Goal: Register for event/course

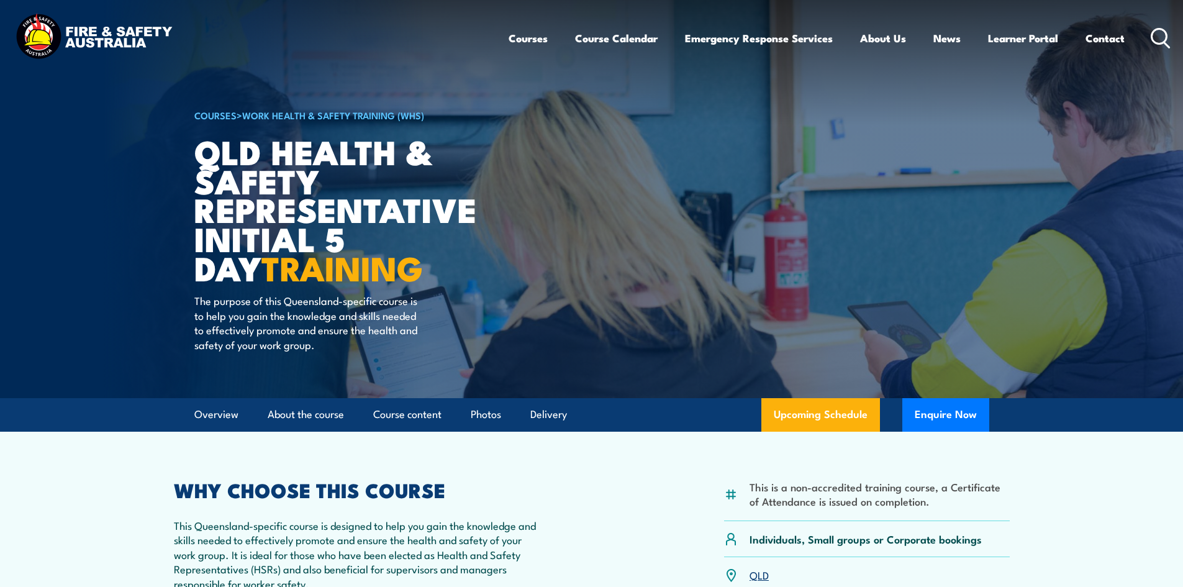
click at [1157, 43] on circle at bounding box center [1159, 36] width 15 height 15
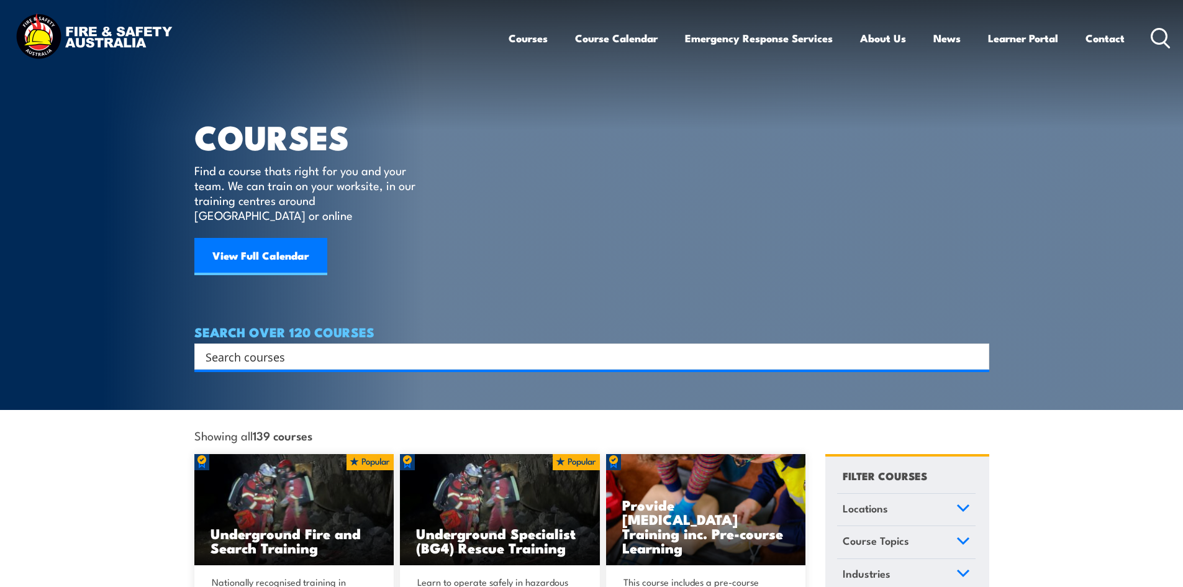
click at [390, 347] on input "Search input" at bounding box center [584, 356] width 756 height 19
type input "supervisor"
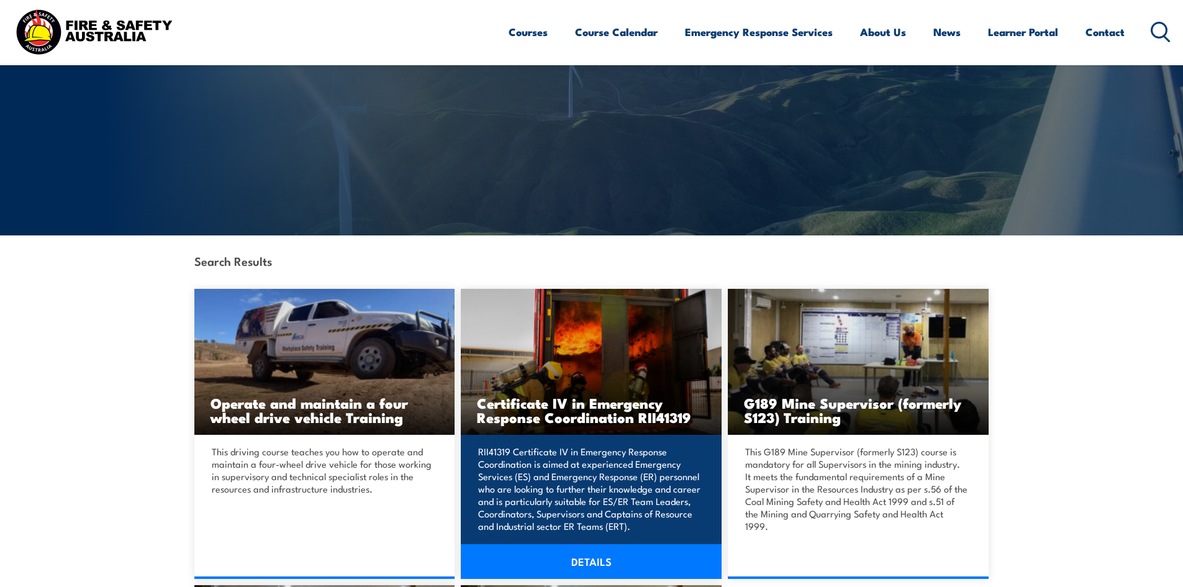
scroll to position [186, 0]
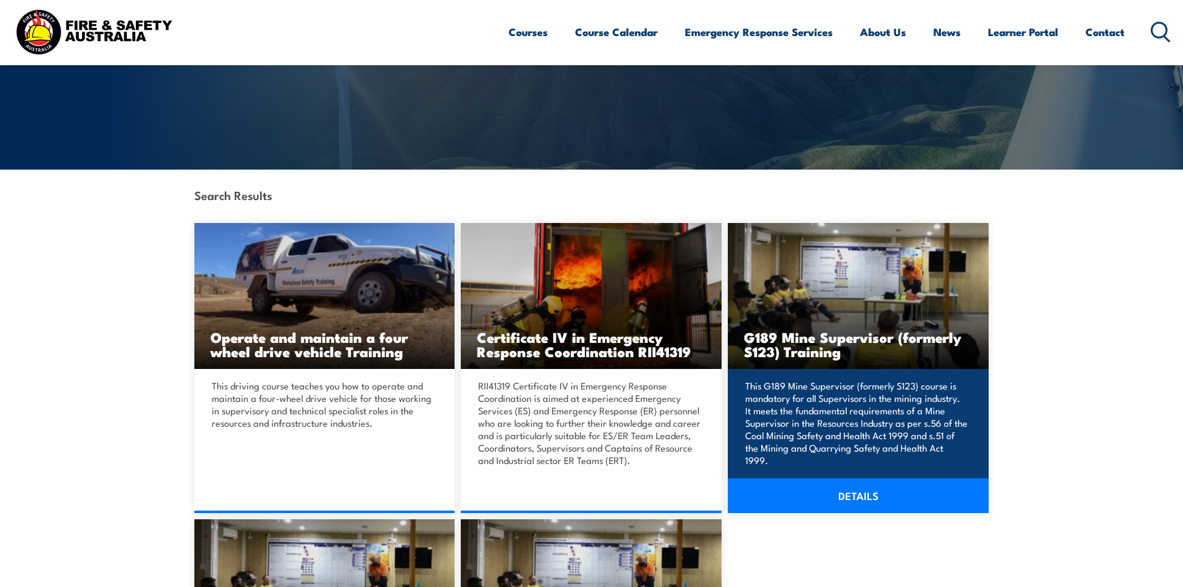
click at [830, 493] on link "DETAILS" at bounding box center [858, 495] width 261 height 35
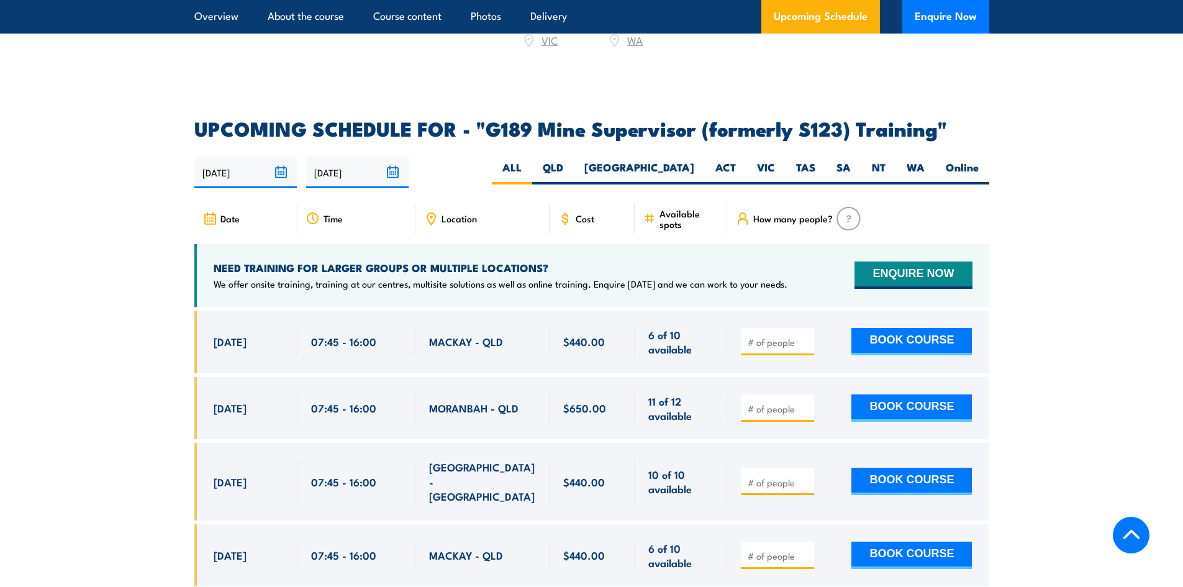
scroll to position [1987, 0]
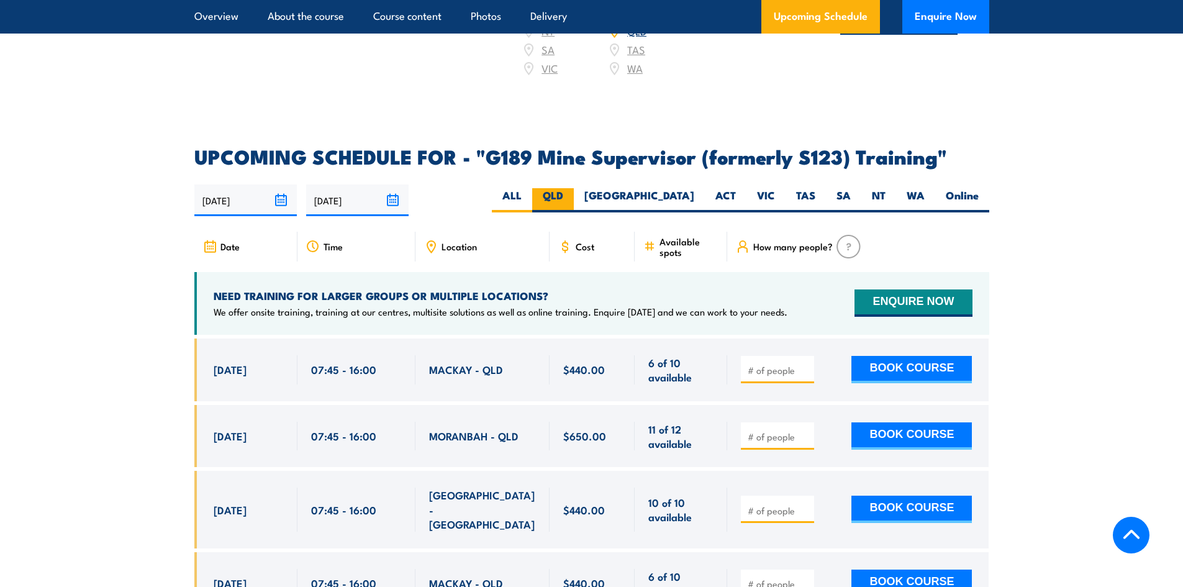
click at [574, 188] on label "QLD" at bounding box center [553, 200] width 42 height 24
click at [571, 188] on input "QLD" at bounding box center [567, 192] width 8 height 8
radio input "true"
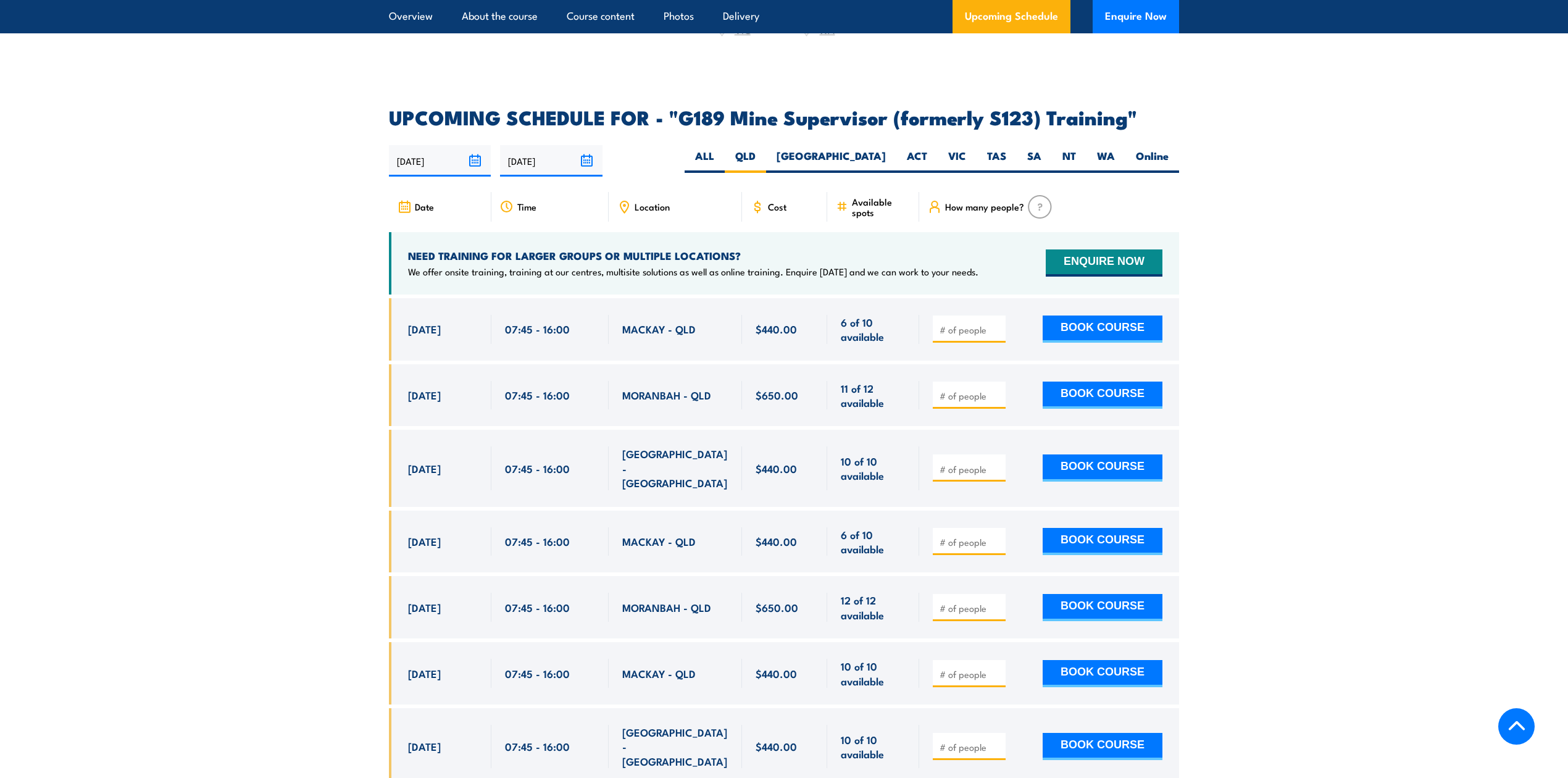
scroll to position [2012, 0]
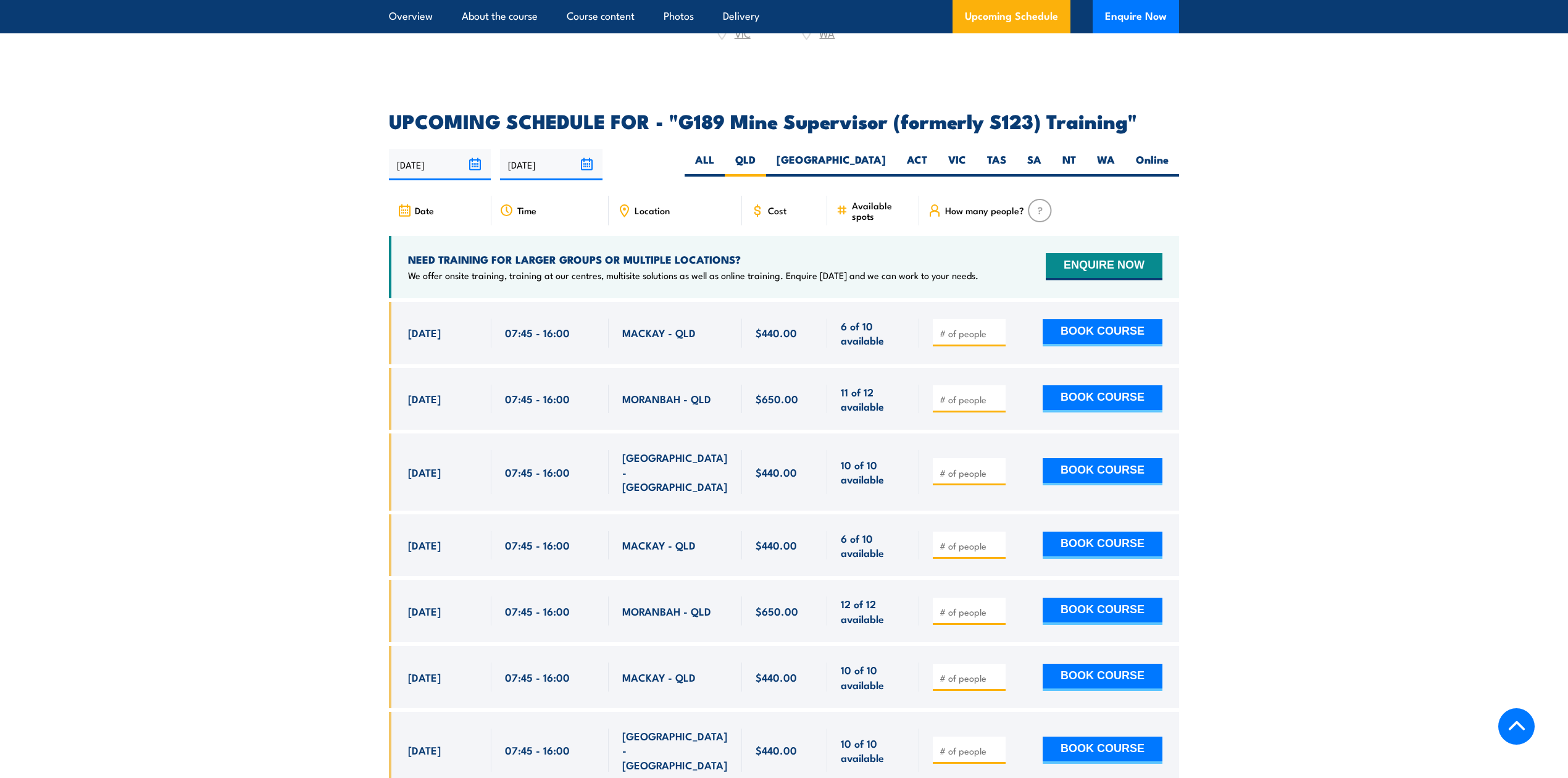
click at [665, 205] on span "Location" at bounding box center [651, 210] width 35 height 11
click at [649, 205] on span "Location" at bounding box center [651, 210] width 35 height 11
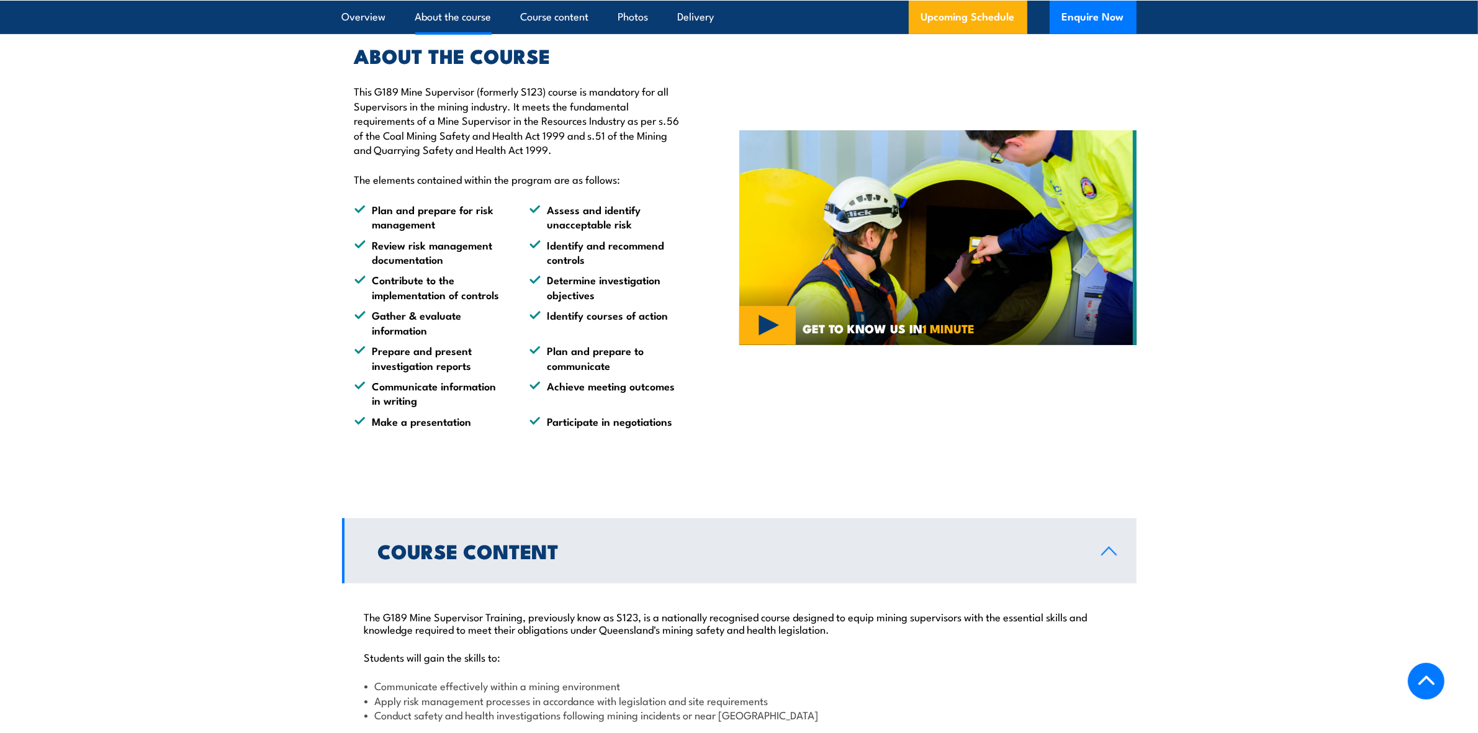
scroll to position [404, 0]
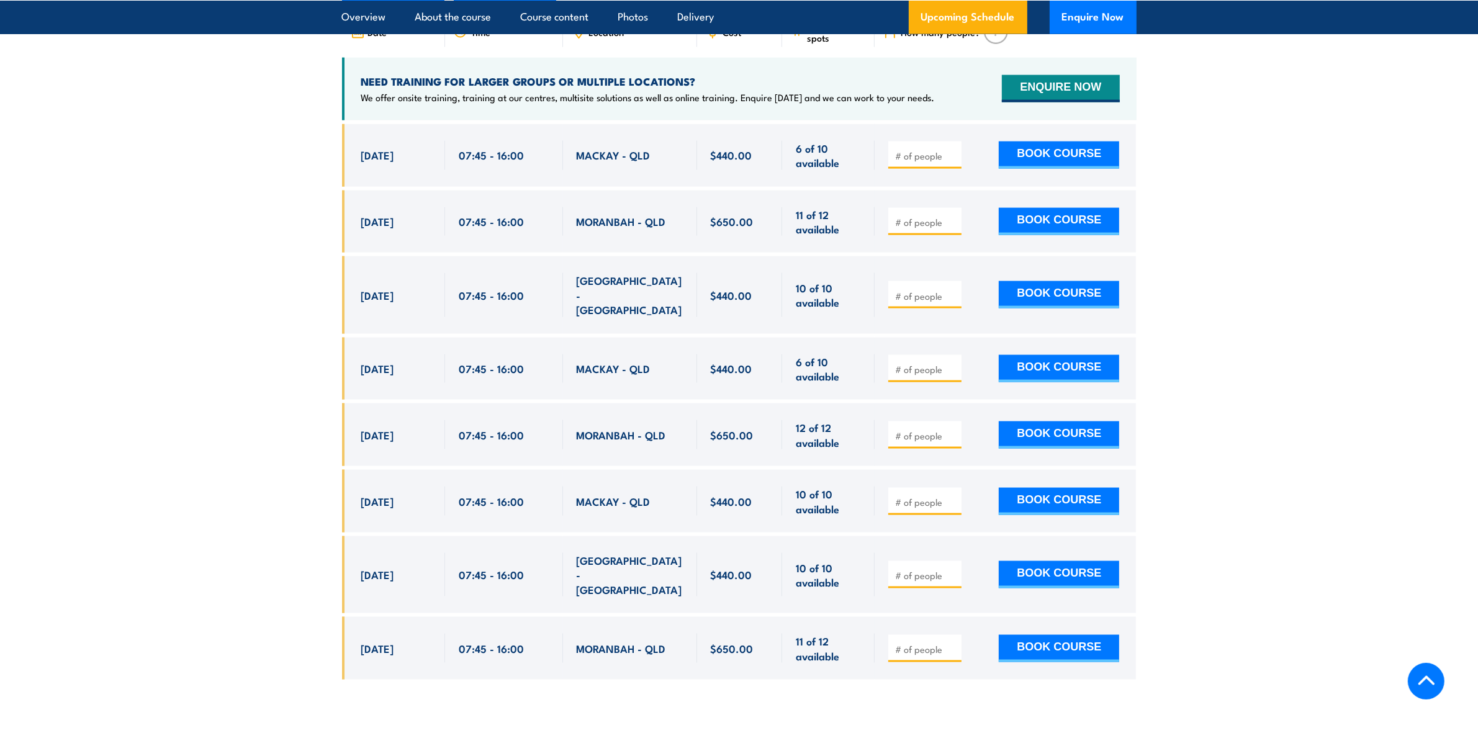
scroll to position [1940, 0]
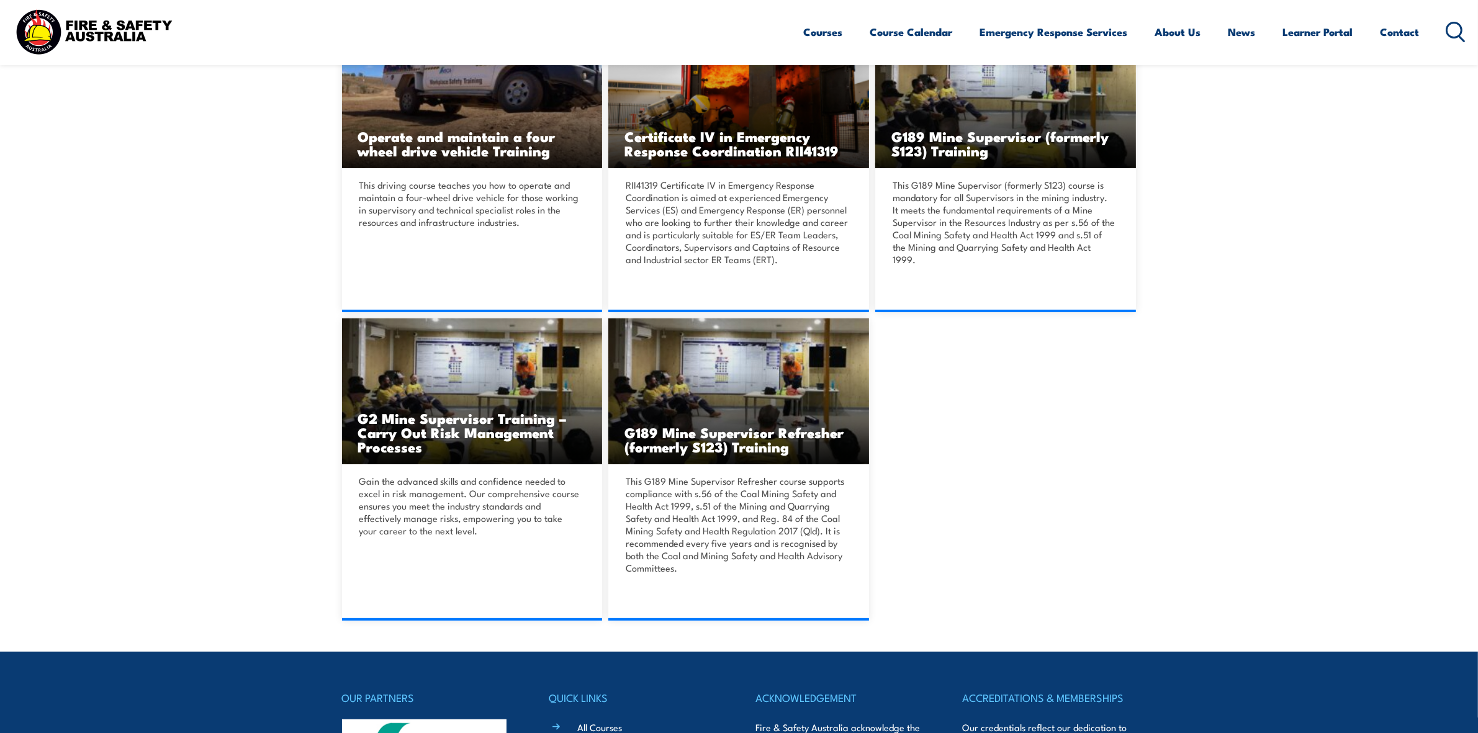
scroll to position [388, 0]
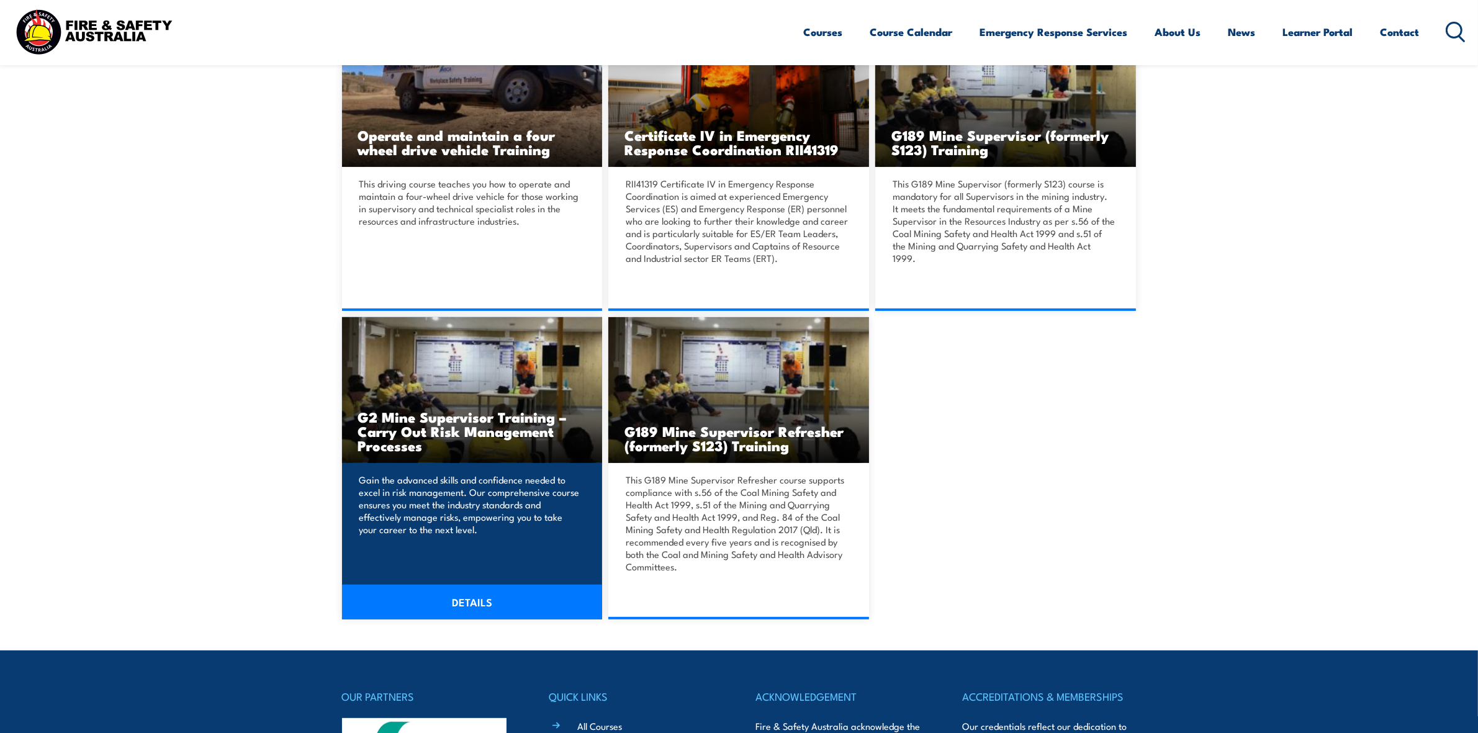
click at [451, 604] on link "DETAILS" at bounding box center [472, 602] width 261 height 35
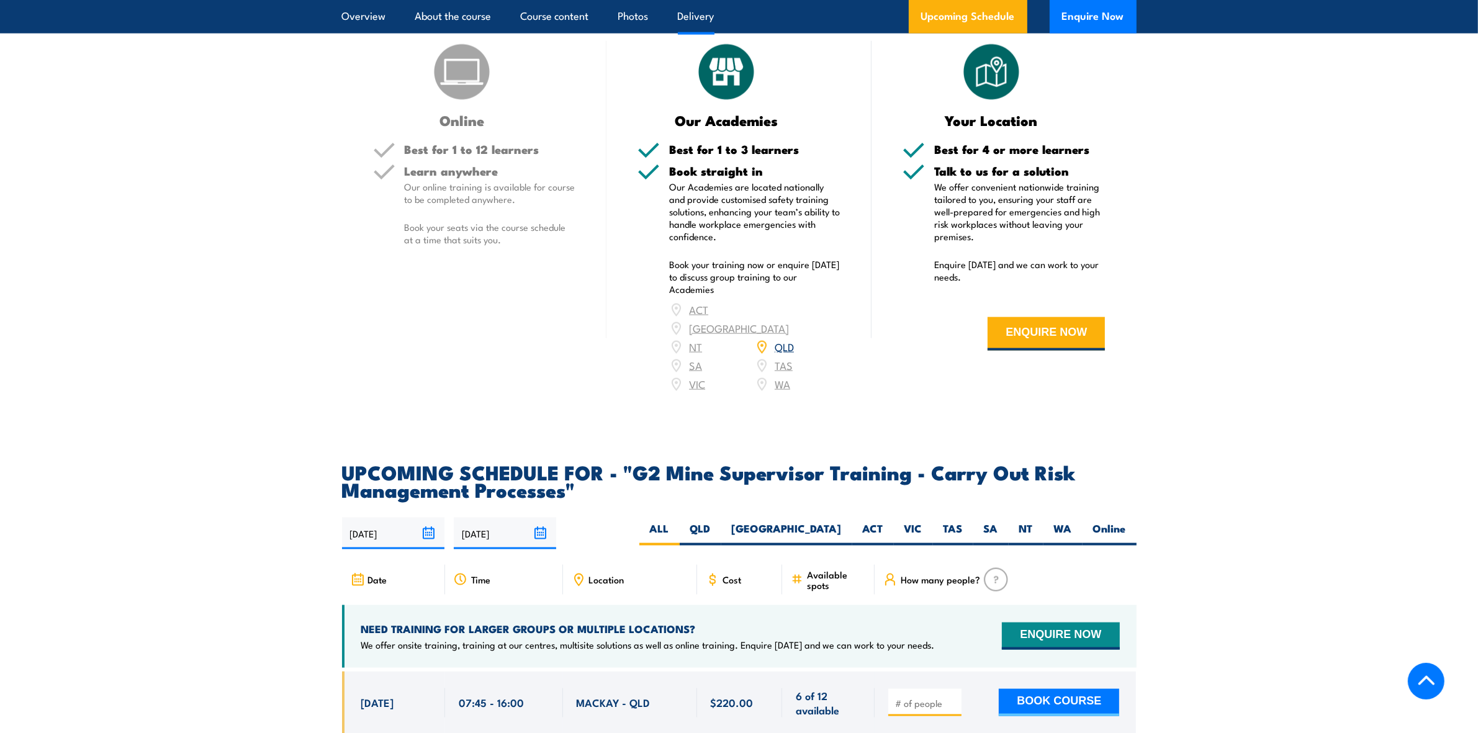
scroll to position [2095, 0]
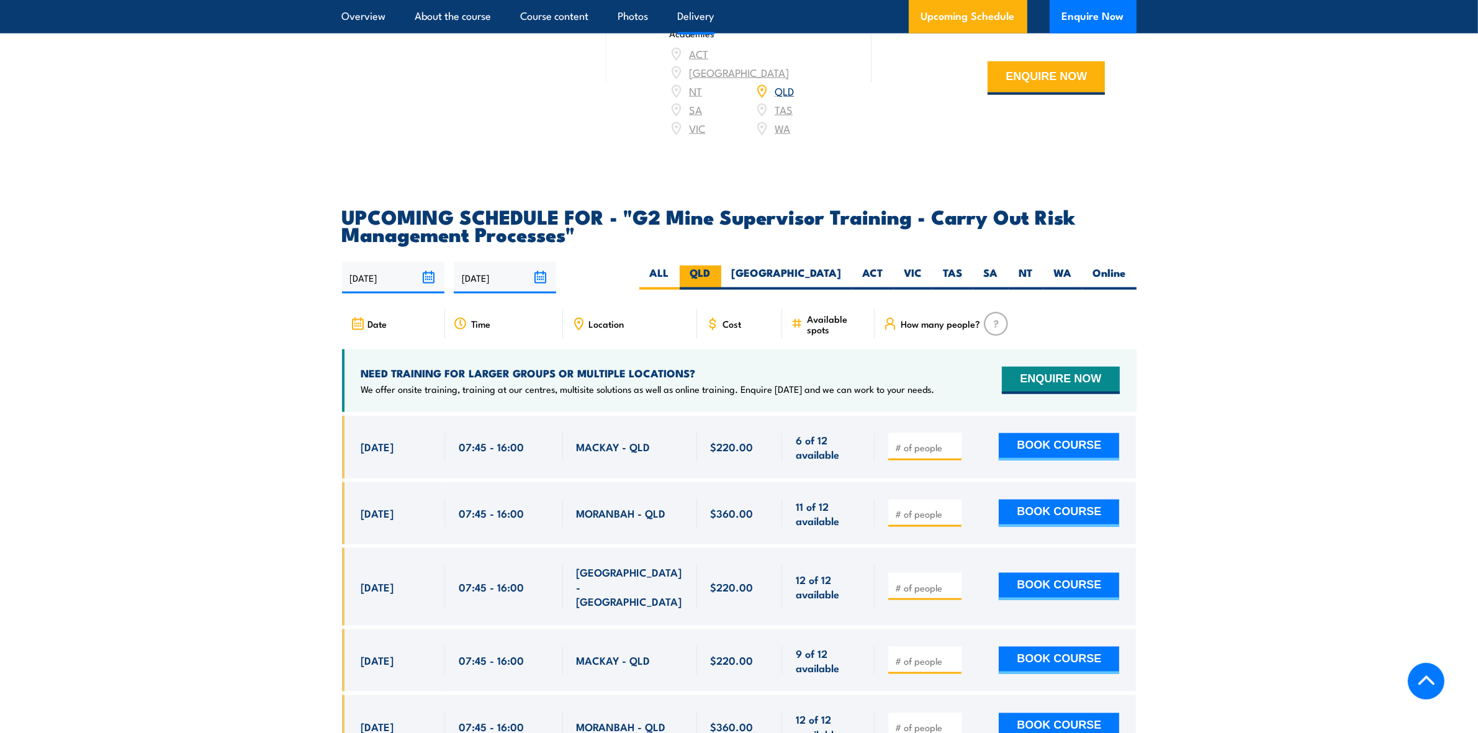
click at [721, 289] on label "QLD" at bounding box center [701, 278] width 42 height 24
click at [719, 274] on input "QLD" at bounding box center [715, 270] width 8 height 8
radio input "true"
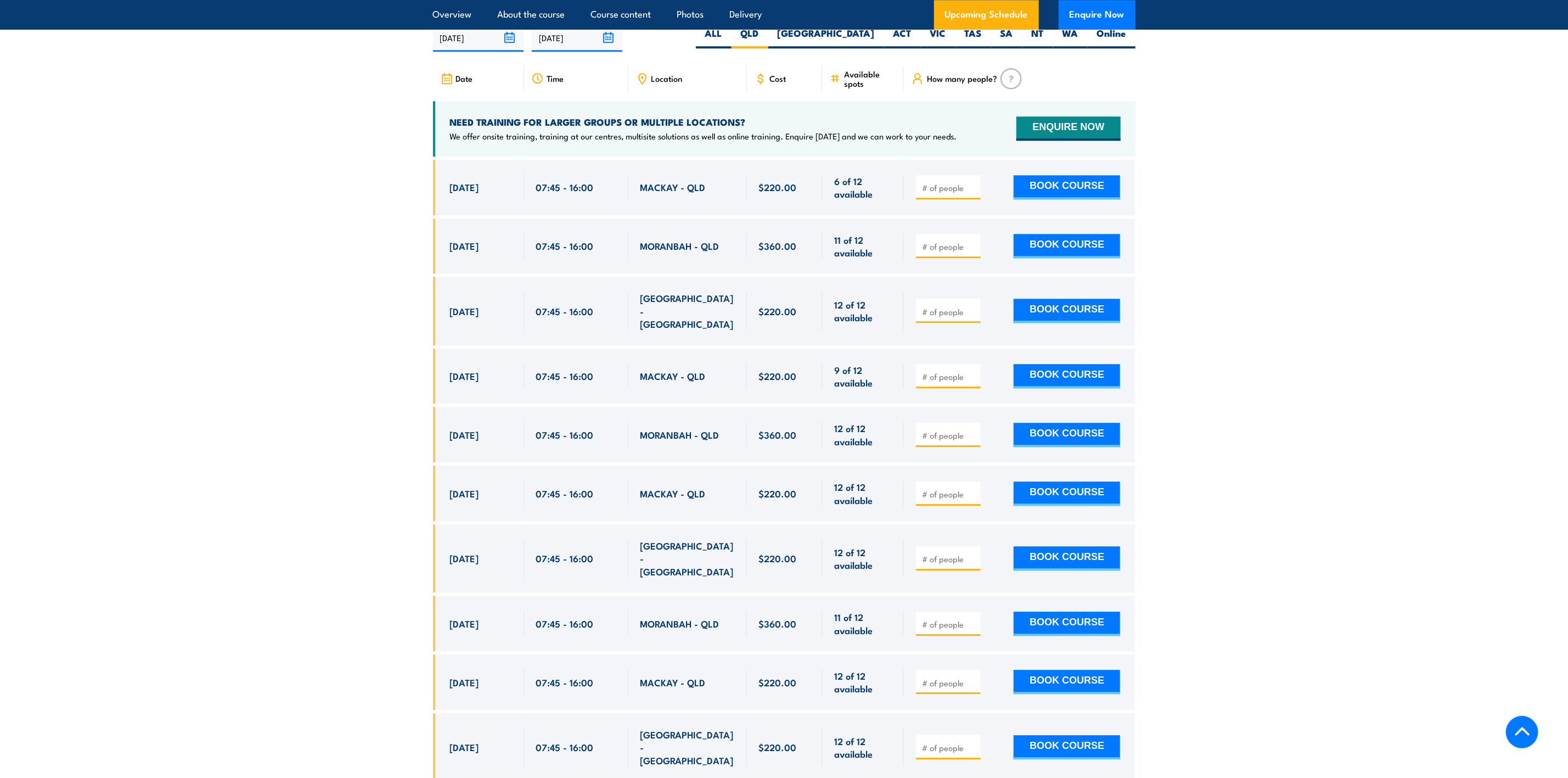
scroll to position [2100, 0]
